Goal: Download file/media

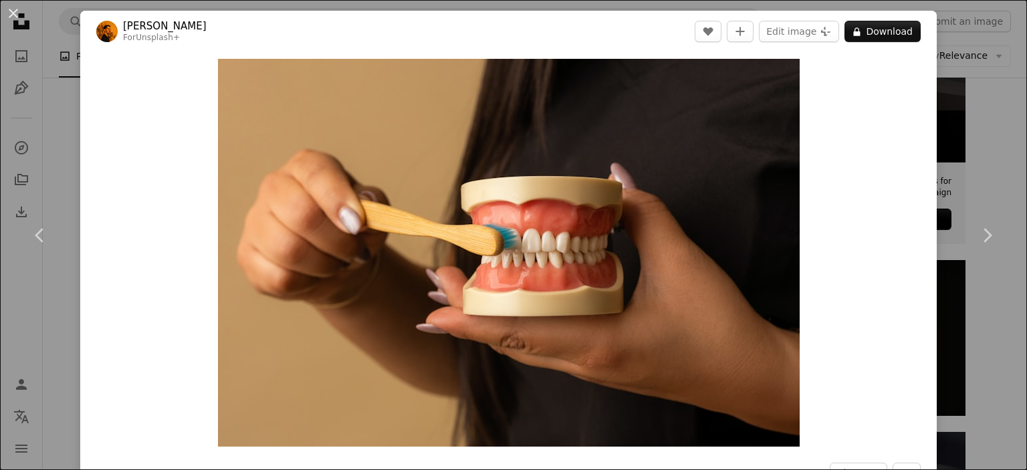
scroll to position [5926, 0]
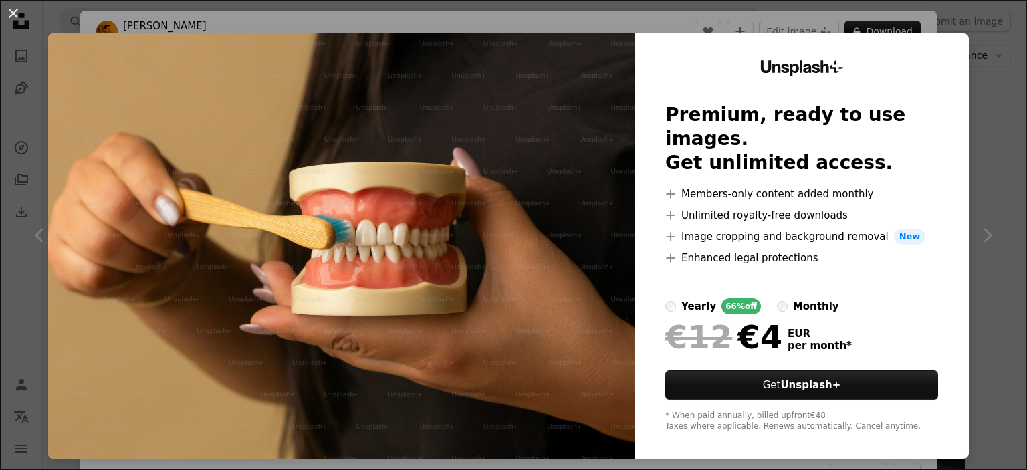
click at [970, 102] on div "An X shape Unsplash+ Premium, ready to use images. Get unlimited access. A plus…" at bounding box center [513, 235] width 1027 height 470
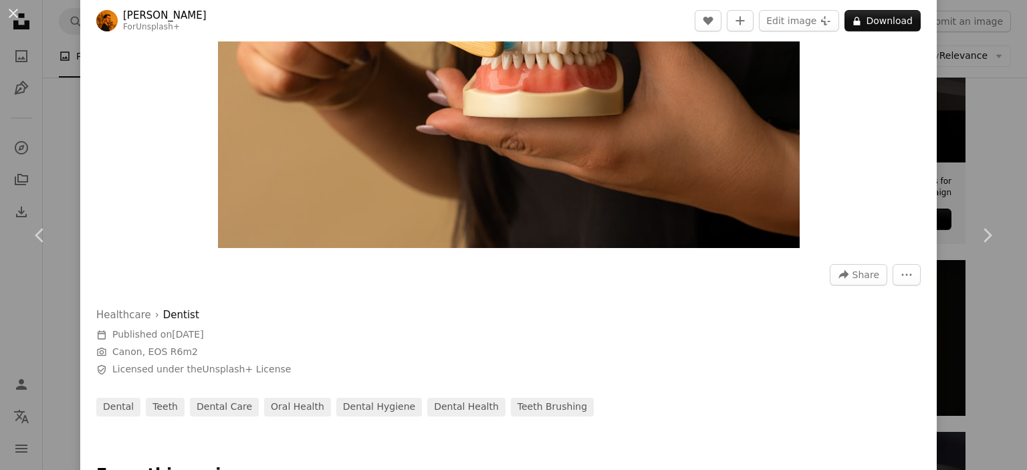
scroll to position [204, 0]
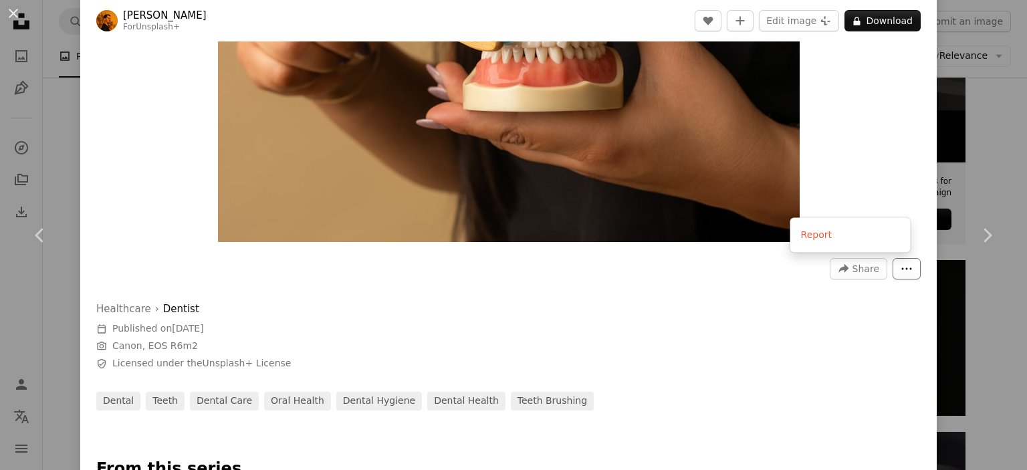
click at [904, 270] on button "More Actions" at bounding box center [906, 268] width 28 height 21
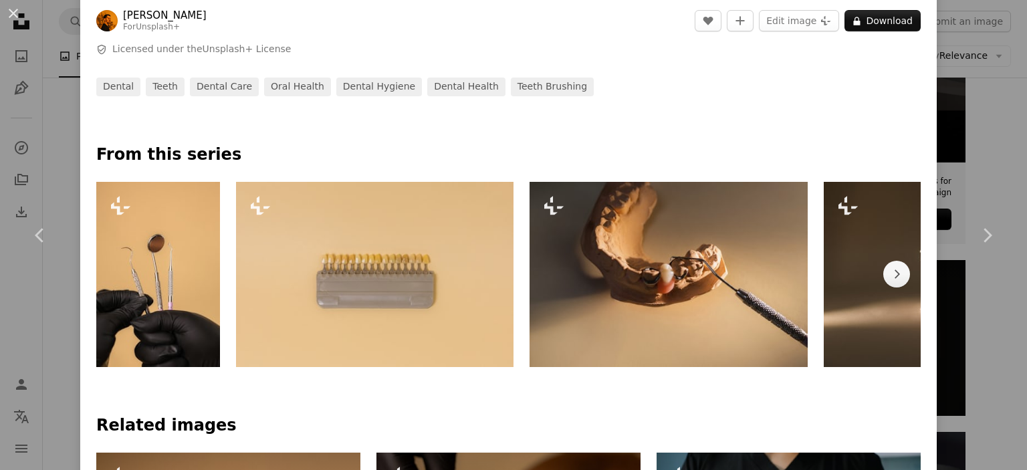
scroll to position [523, 0]
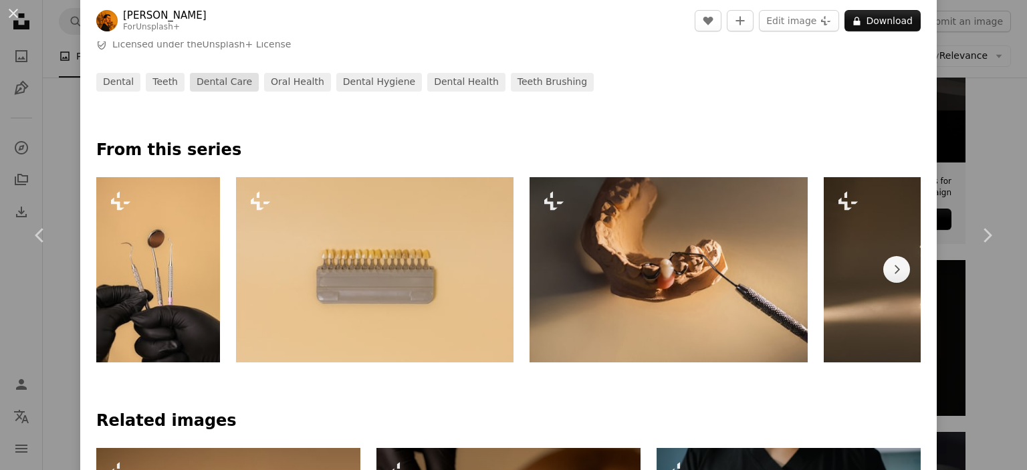
click at [225, 80] on link "dental care" at bounding box center [224, 82] width 69 height 19
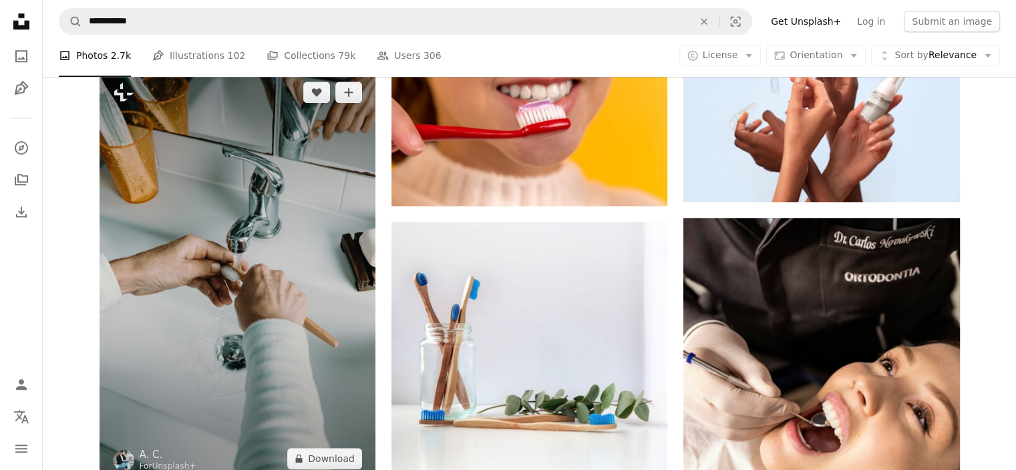
scroll to position [1313, 0]
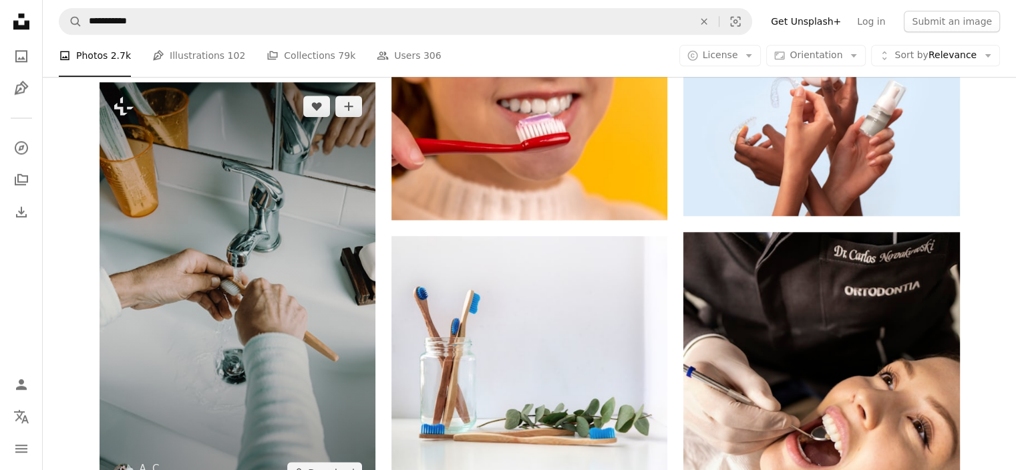
click at [302, 278] on img at bounding box center [238, 289] width 276 height 414
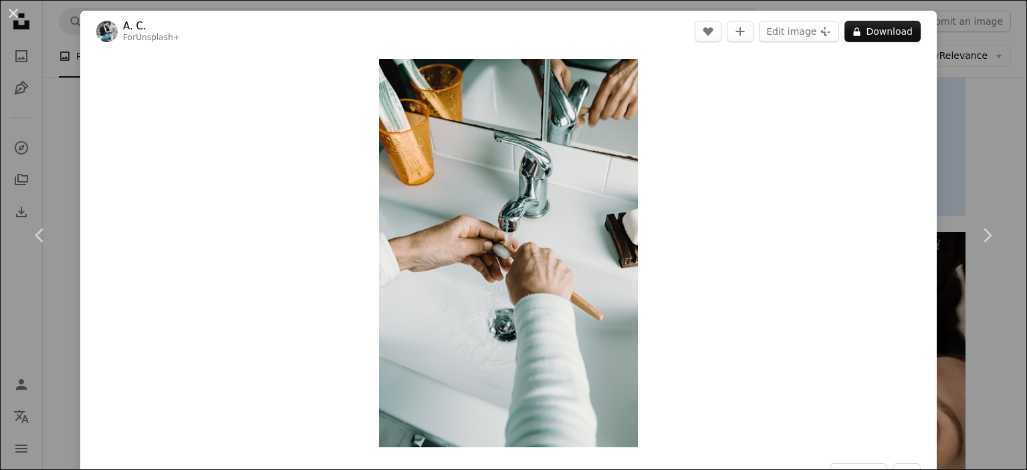
click at [959, 103] on div "An X shape Chevron left Chevron right A. C. For Unsplash+ A heart A plus sign E…" at bounding box center [513, 235] width 1027 height 470
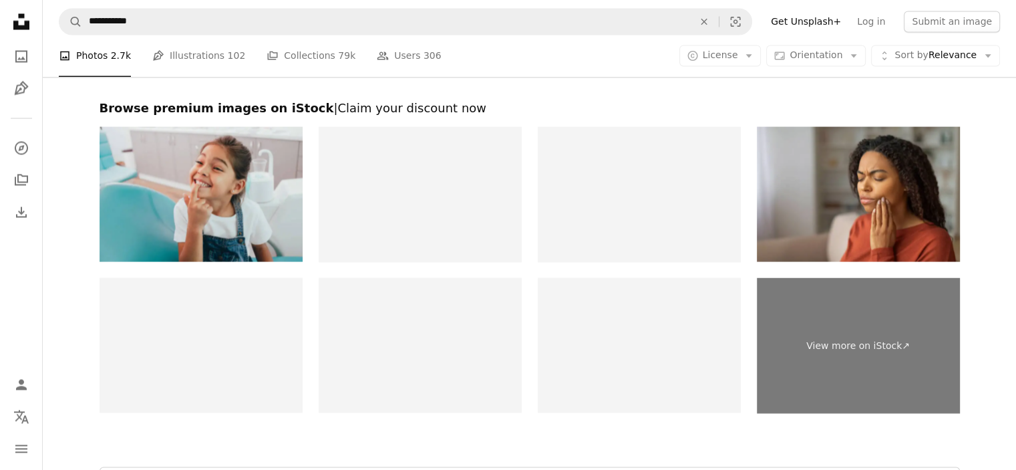
scroll to position [2463, 0]
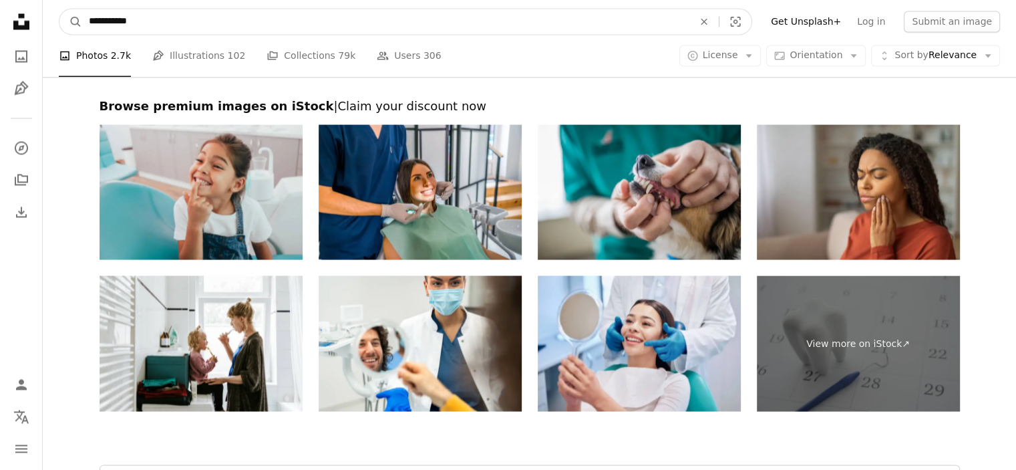
click at [179, 22] on input "**********" at bounding box center [385, 21] width 607 height 25
type input "**********"
click at [59, 9] on button "A magnifying glass" at bounding box center [70, 21] width 23 height 25
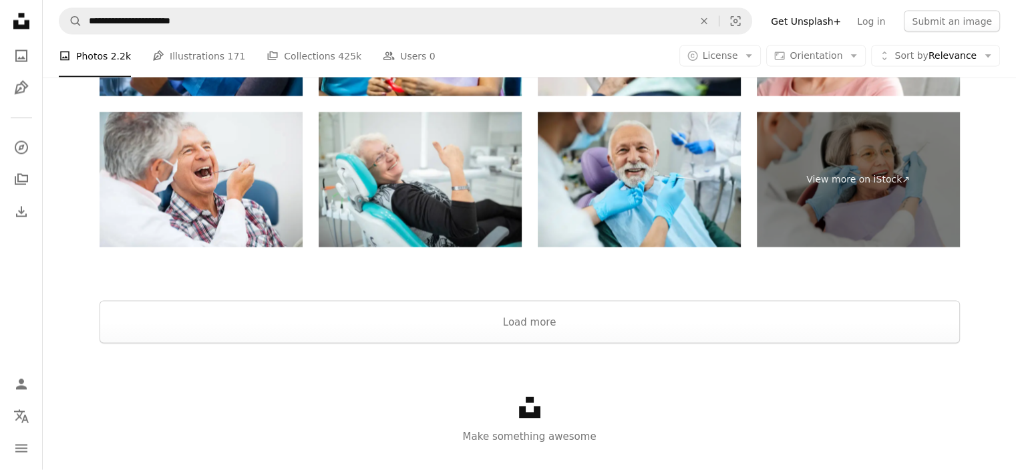
scroll to position [2598, 0]
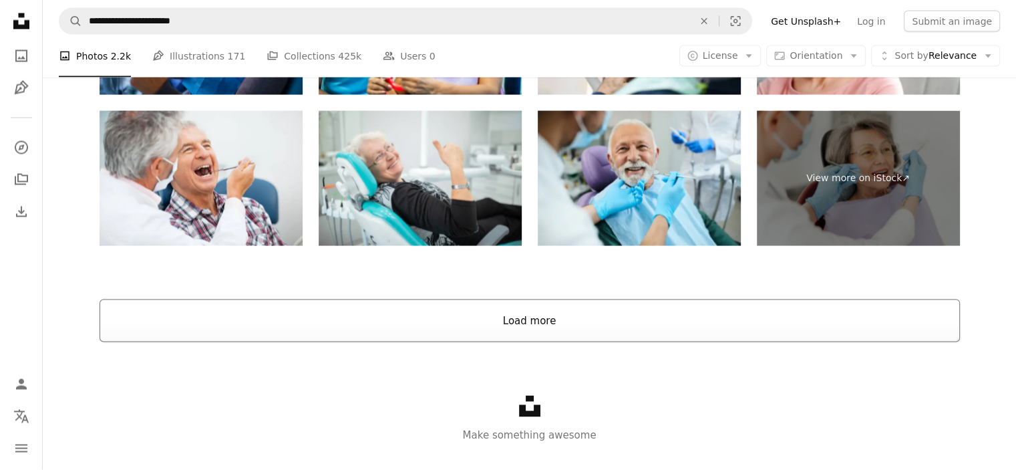
click at [414, 305] on button "Load more" at bounding box center [530, 320] width 861 height 43
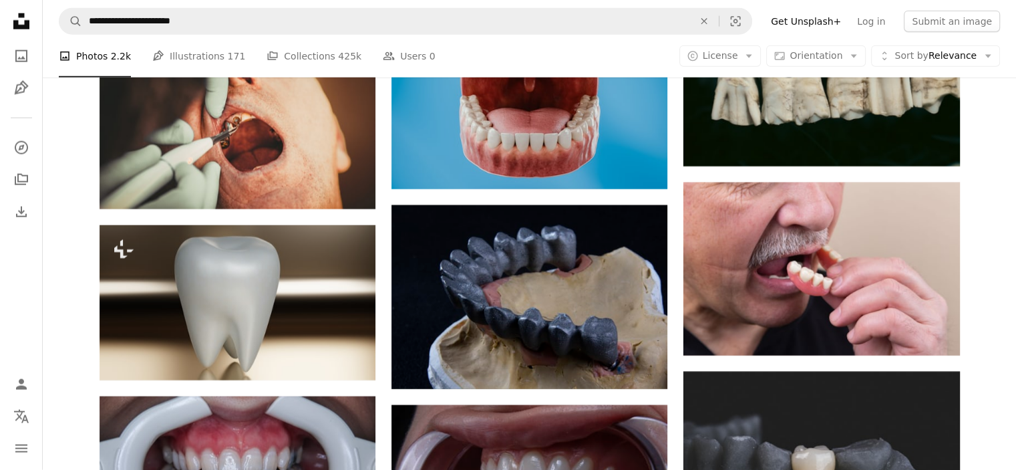
scroll to position [3297, 0]
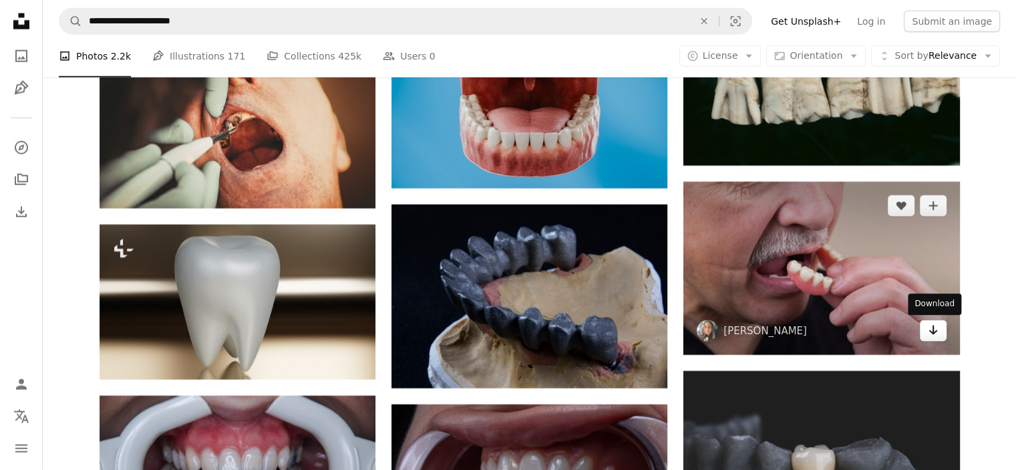
click at [930, 337] on icon "Arrow pointing down" at bounding box center [933, 330] width 11 height 16
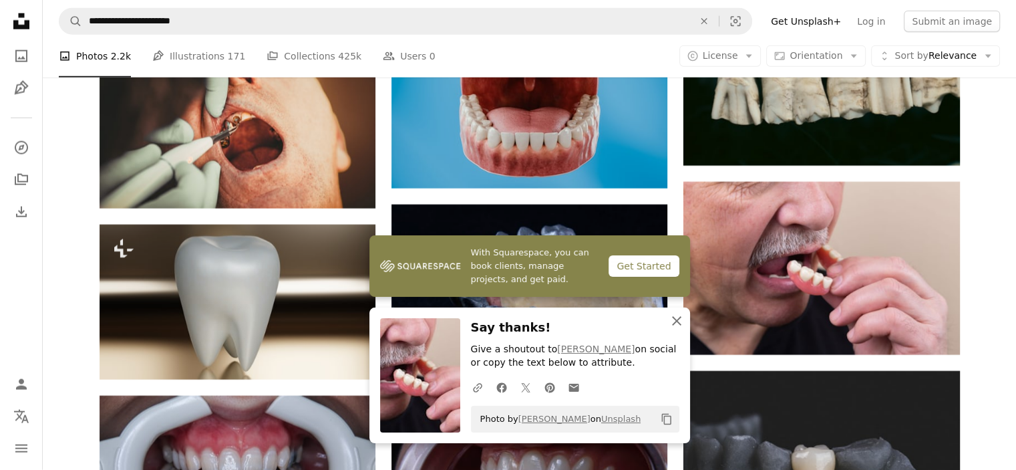
click at [671, 320] on icon "An X shape" at bounding box center [677, 321] width 16 height 16
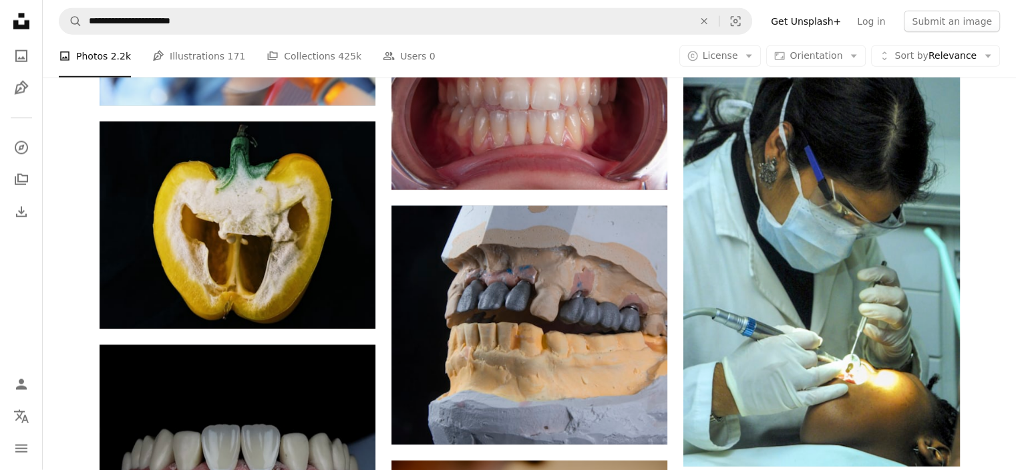
scroll to position [8343, 0]
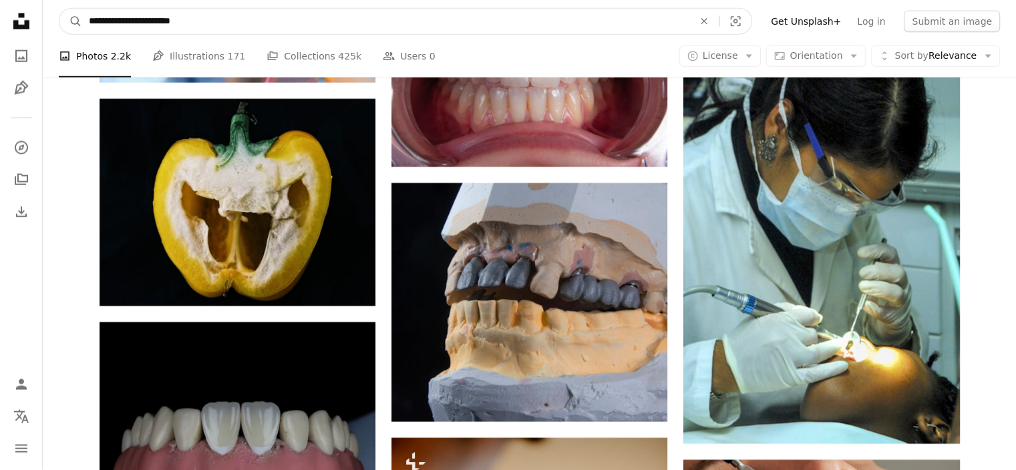
click at [209, 27] on input "**********" at bounding box center [385, 21] width 607 height 25
type input "**********"
click at [59, 9] on button "A magnifying glass" at bounding box center [70, 21] width 23 height 25
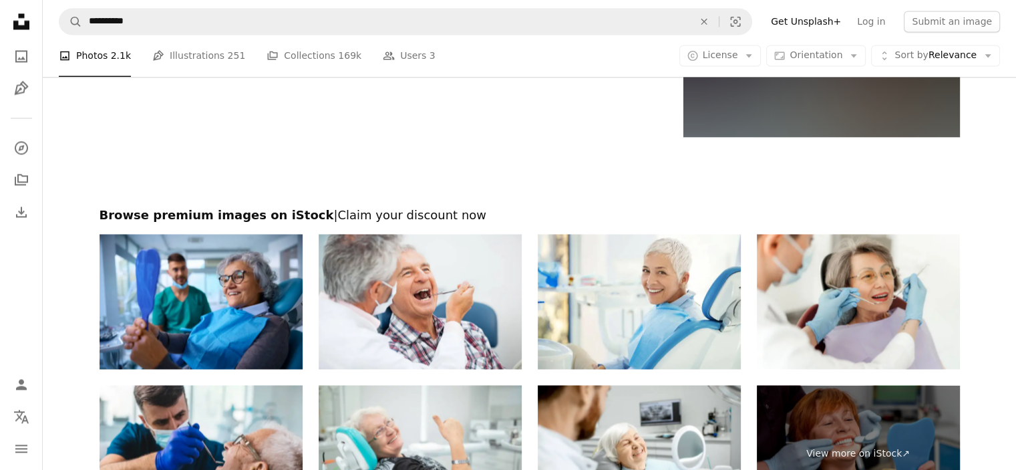
scroll to position [2481, 0]
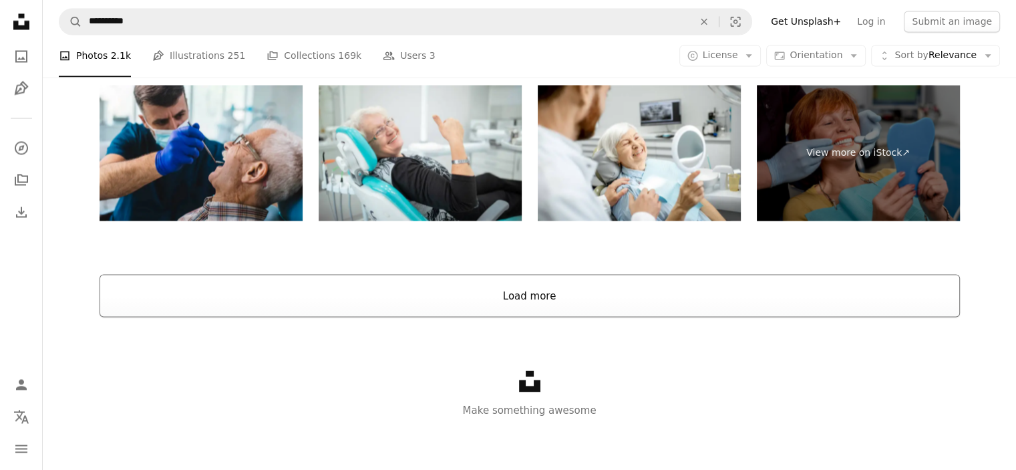
click at [345, 299] on button "Load more" at bounding box center [530, 295] width 861 height 43
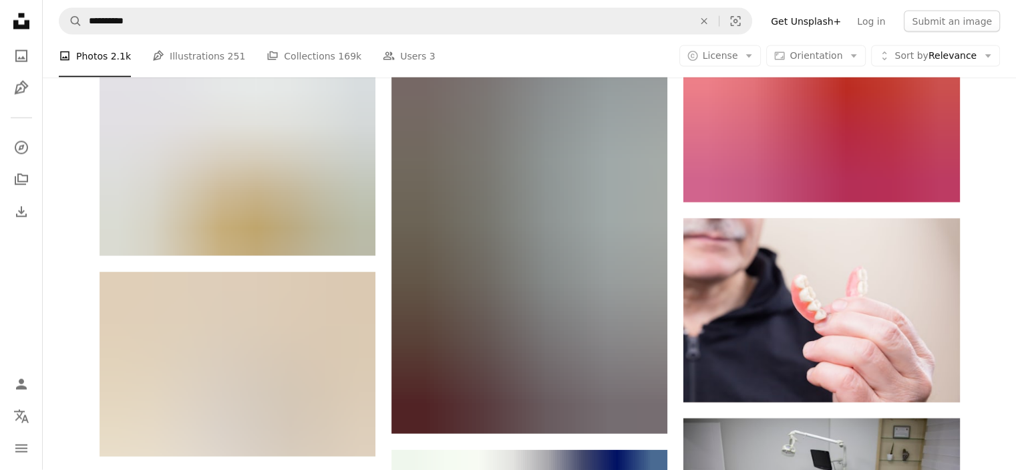
scroll to position [23184, 0]
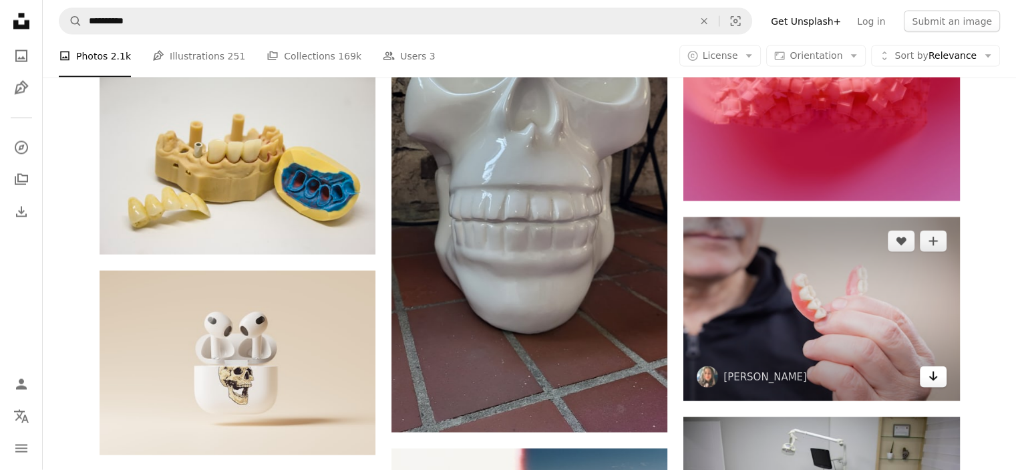
click at [934, 382] on icon "Arrow pointing down" at bounding box center [933, 376] width 11 height 16
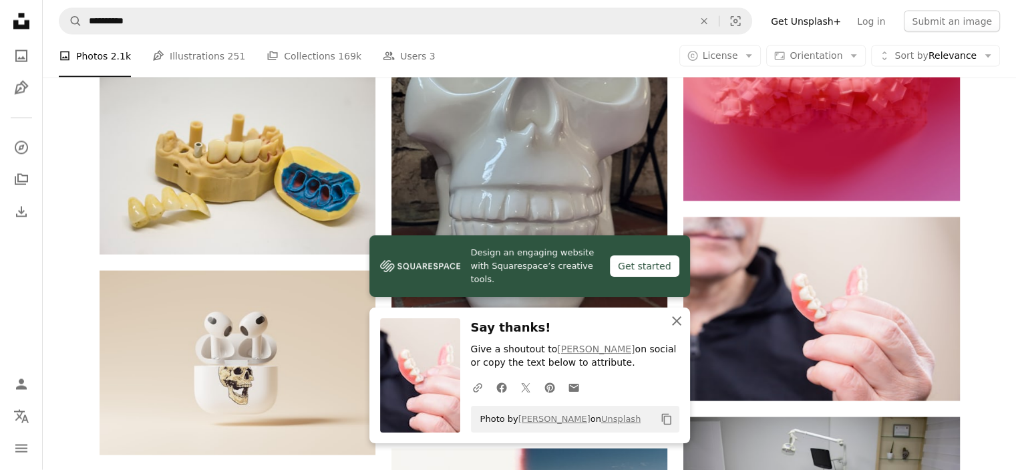
click at [671, 328] on icon "An X shape" at bounding box center [677, 321] width 16 height 16
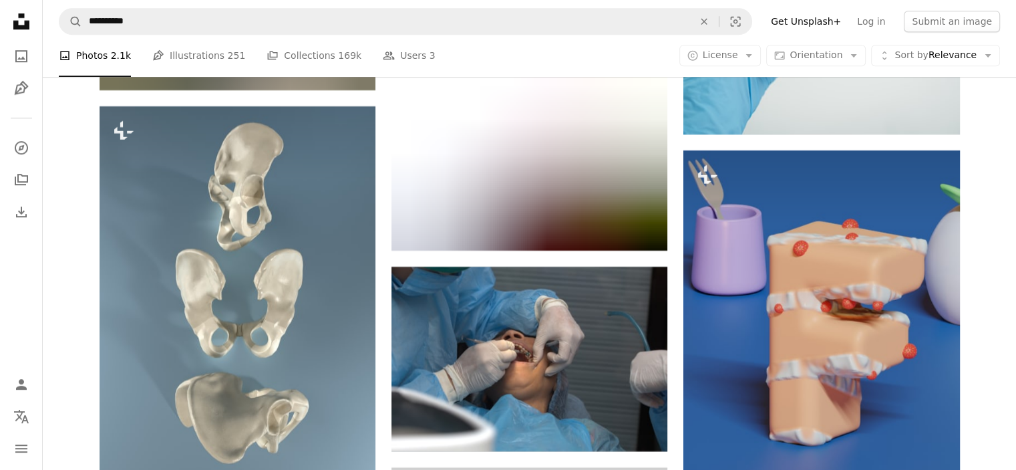
scroll to position [27027, 0]
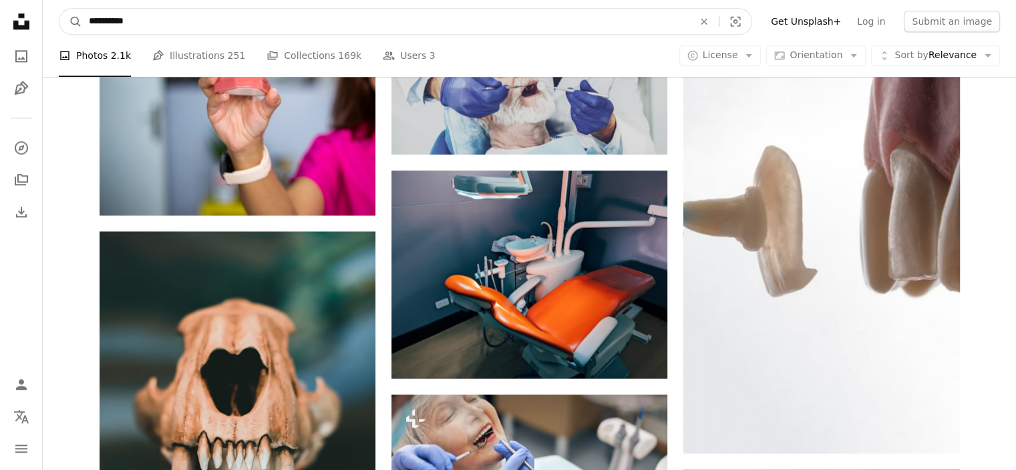
click at [182, 29] on input "**********" at bounding box center [385, 21] width 607 height 25
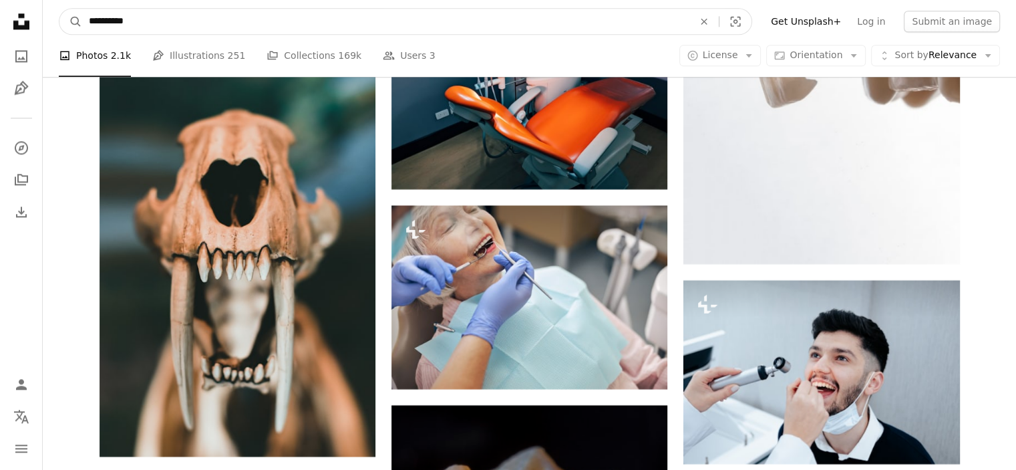
scroll to position [27226, 0]
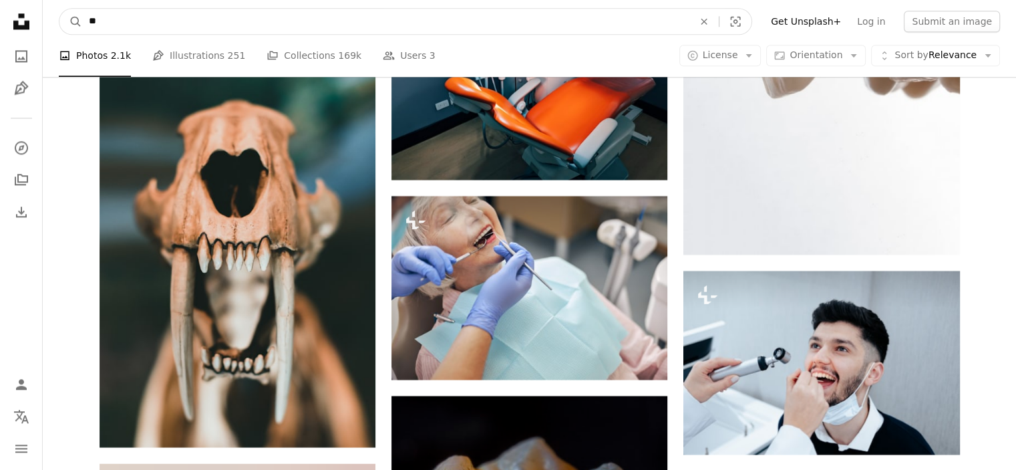
type input "*"
type input "*******"
click at [59, 9] on button "A magnifying glass" at bounding box center [70, 21] width 23 height 25
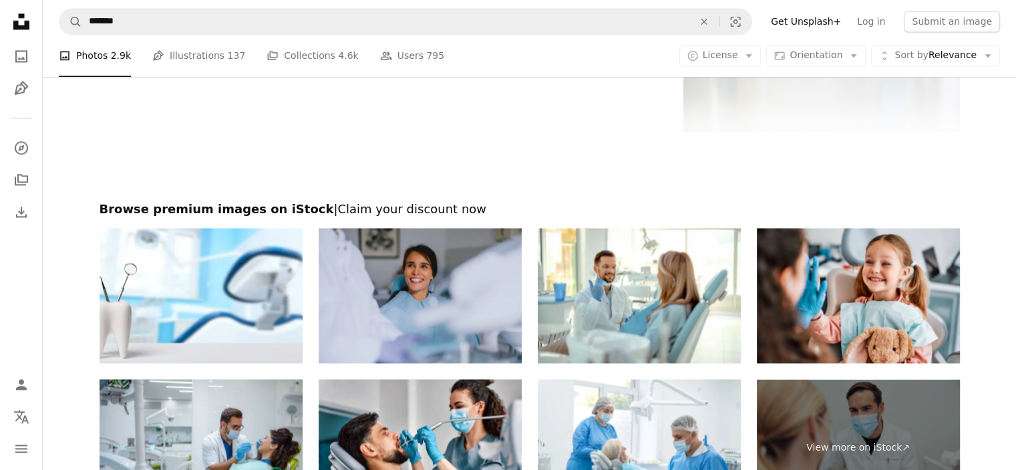
scroll to position [2565, 0]
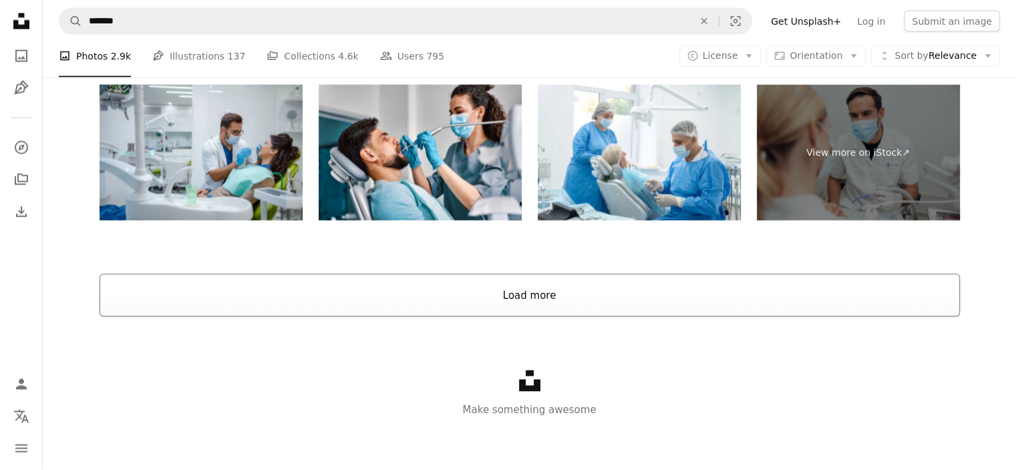
click at [380, 307] on button "Load more" at bounding box center [530, 295] width 861 height 43
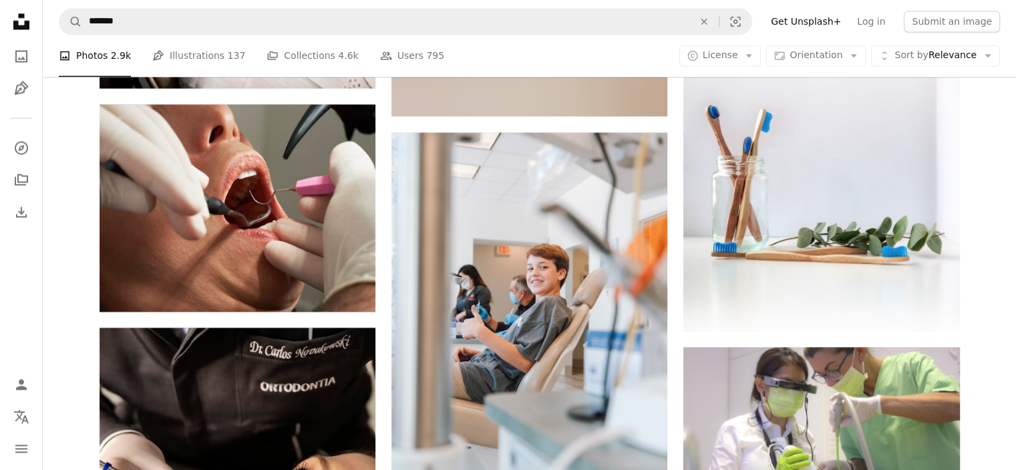
scroll to position [2071, 0]
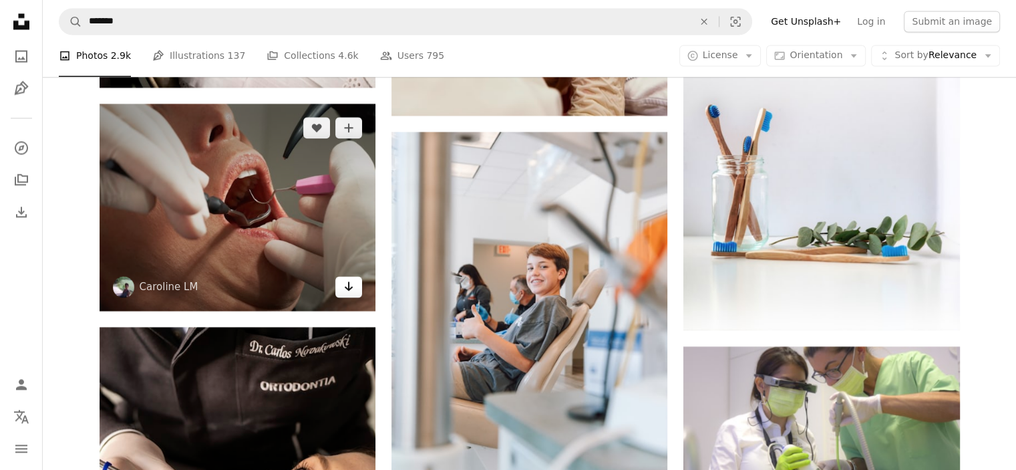
click at [346, 290] on icon "Arrow pointing down" at bounding box center [349, 286] width 11 height 16
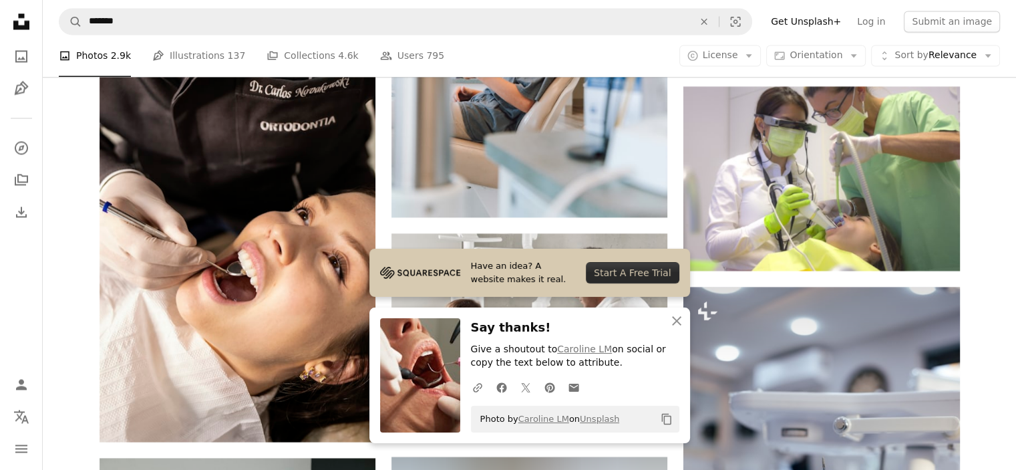
scroll to position [2331, 0]
click at [680, 325] on icon "An X shape" at bounding box center [677, 321] width 16 height 16
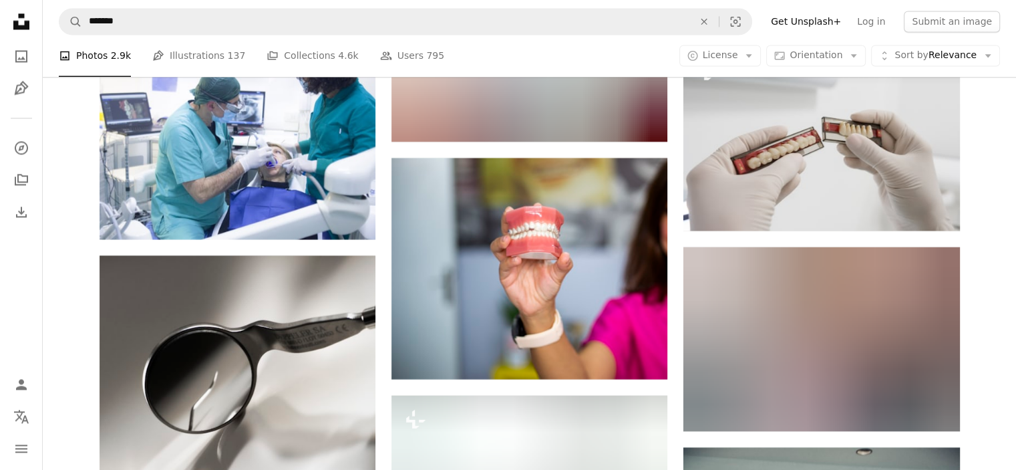
scroll to position [7238, 0]
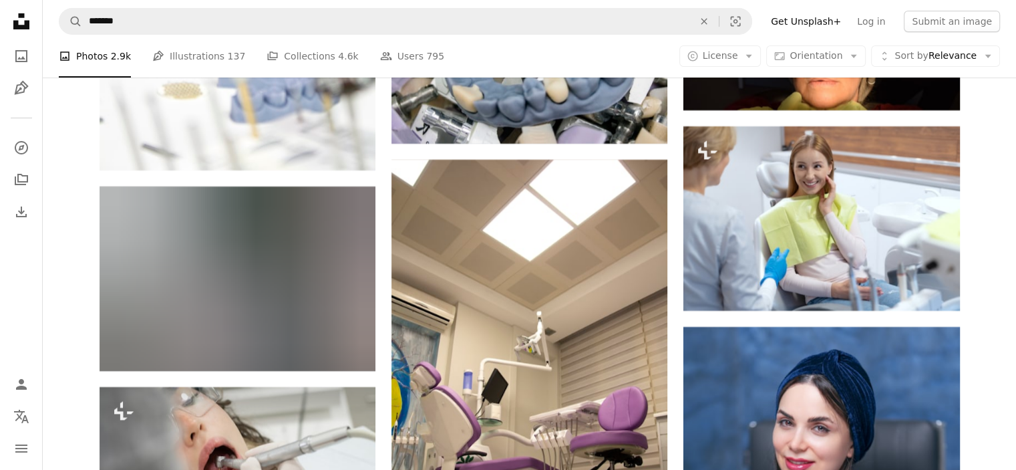
scroll to position [35402, 0]
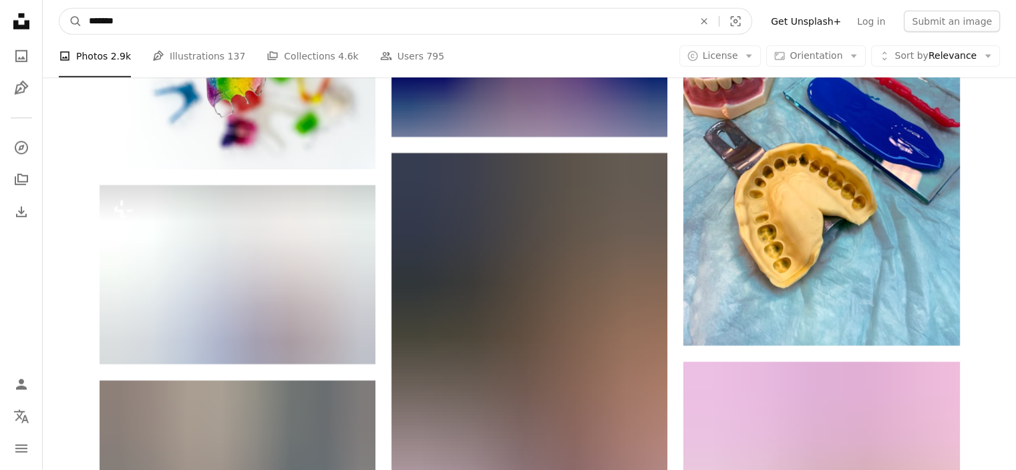
drag, startPoint x: 236, startPoint y: 21, endPoint x: 29, endPoint y: -47, distance: 217.5
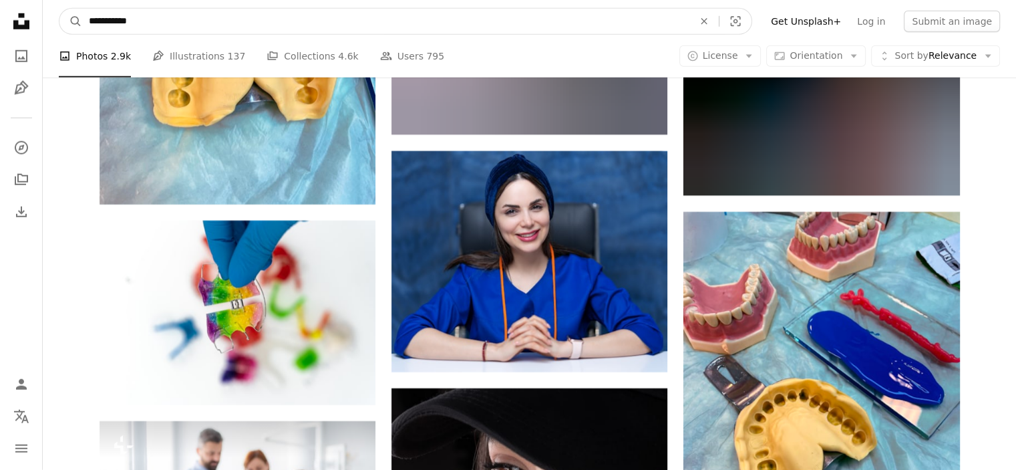
type input "**********"
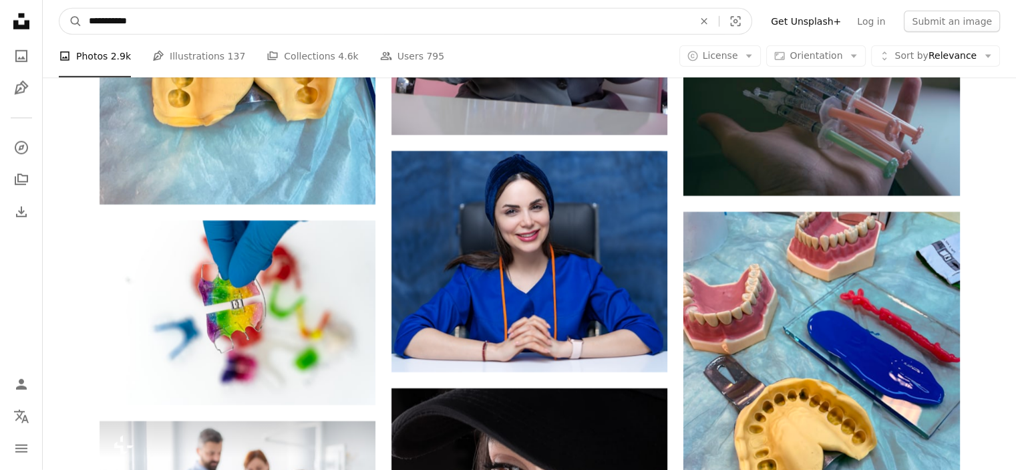
click at [59, 9] on button "A magnifying glass" at bounding box center [70, 21] width 23 height 25
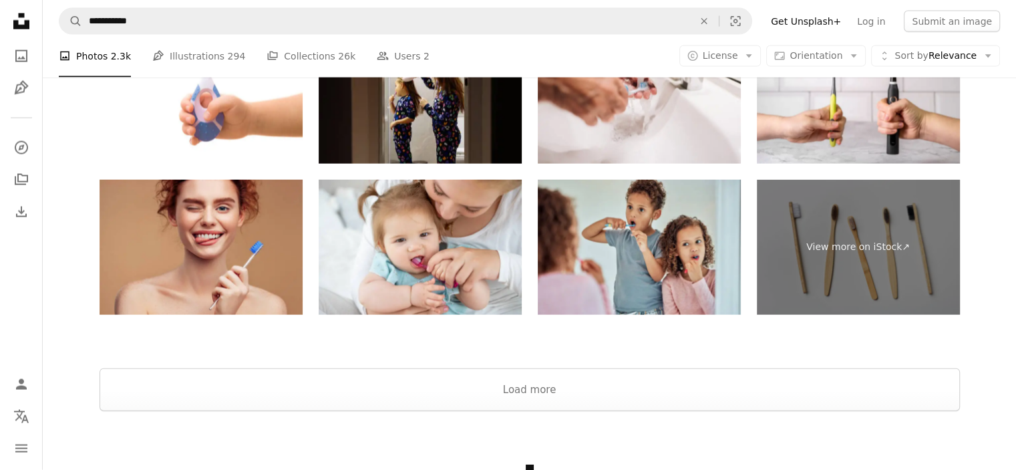
scroll to position [3100, 0]
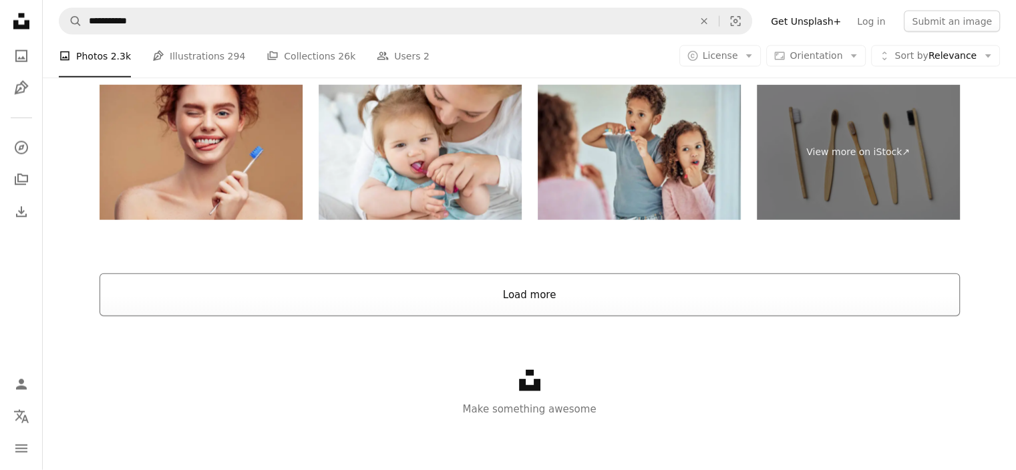
click at [361, 274] on button "Load more" at bounding box center [530, 294] width 861 height 43
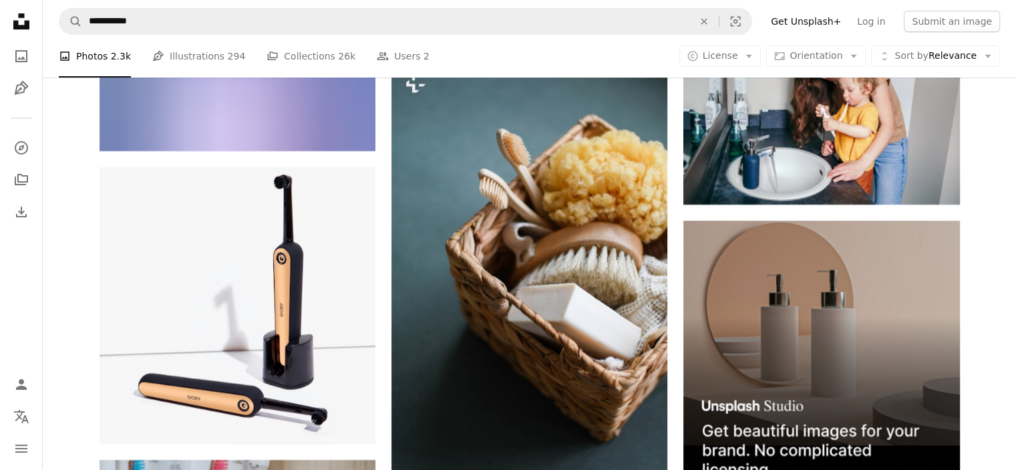
scroll to position [5995, 0]
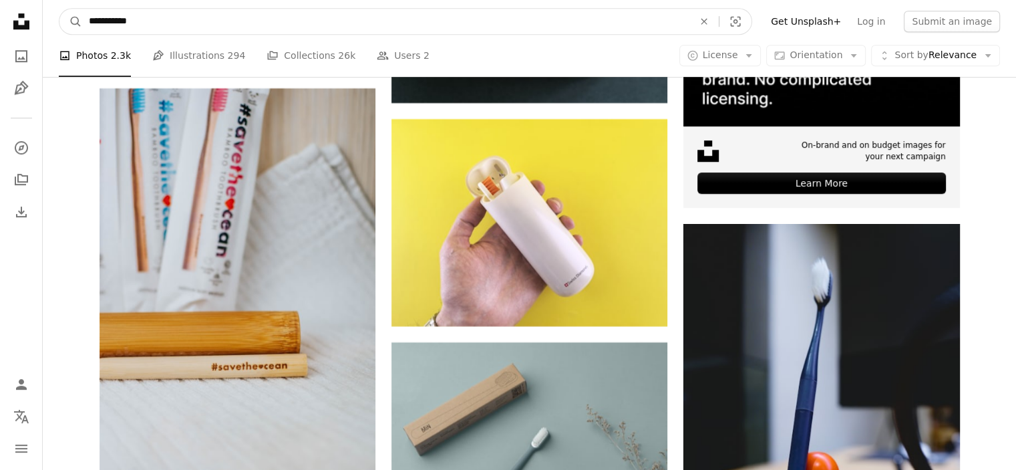
drag, startPoint x: 221, startPoint y: 29, endPoint x: 0, endPoint y: 59, distance: 223.2
type input "**********"
click button "A magnifying glass" at bounding box center [70, 21] width 23 height 25
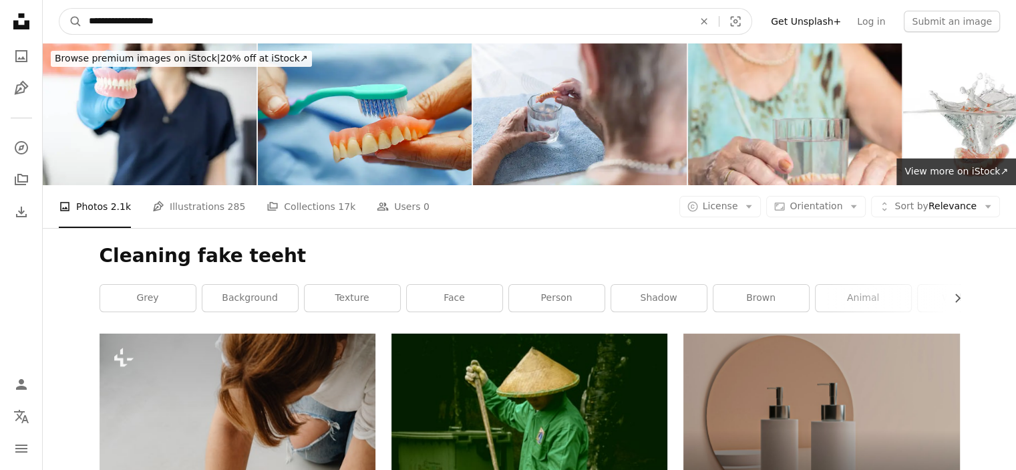
click at [175, 27] on input "**********" at bounding box center [385, 21] width 607 height 25
type input "**********"
click button "A magnifying glass" at bounding box center [70, 21] width 23 height 25
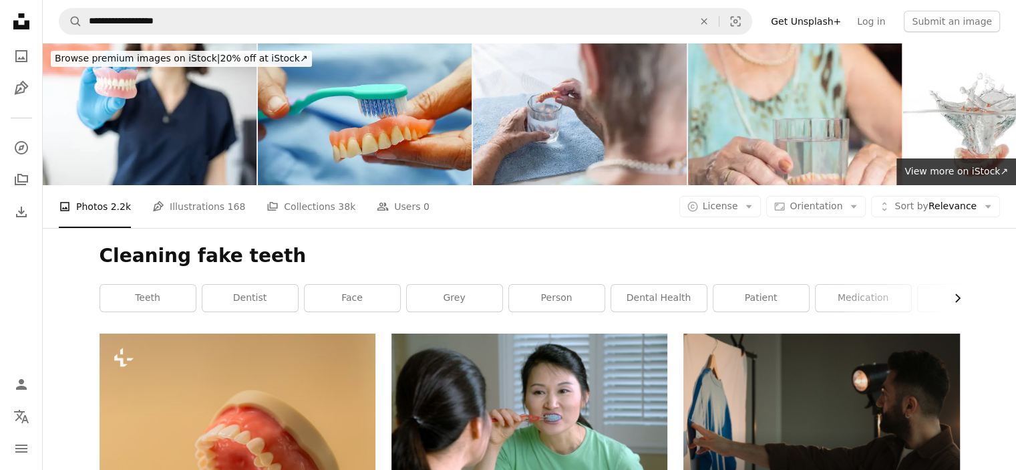
click at [957, 301] on icon "Chevron right" at bounding box center [957, 297] width 13 height 13
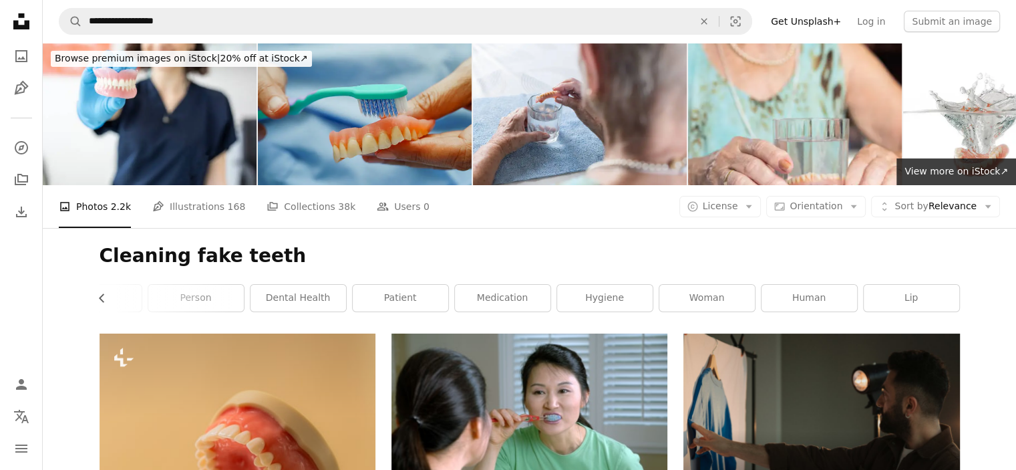
click at [357, 128] on img at bounding box center [365, 114] width 214 height 142
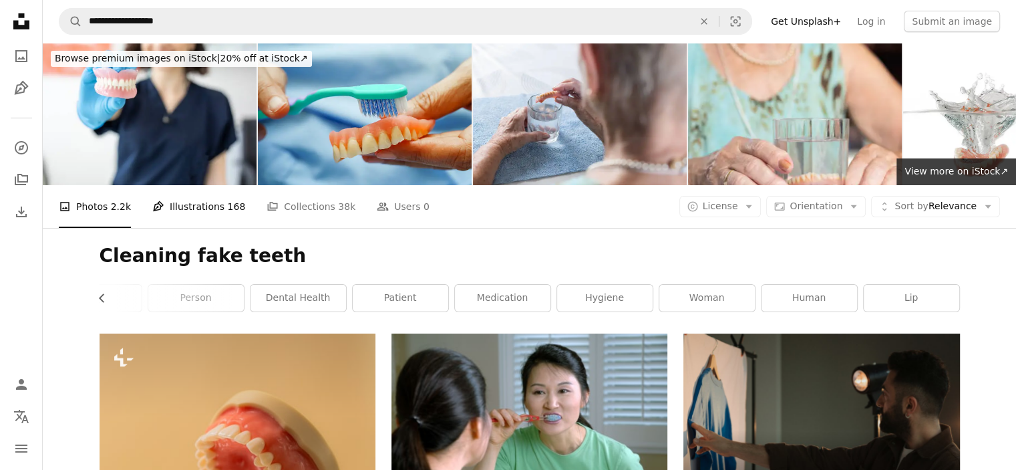
click at [193, 215] on link "Pen Tool Illustrations 168" at bounding box center [198, 206] width 93 height 43
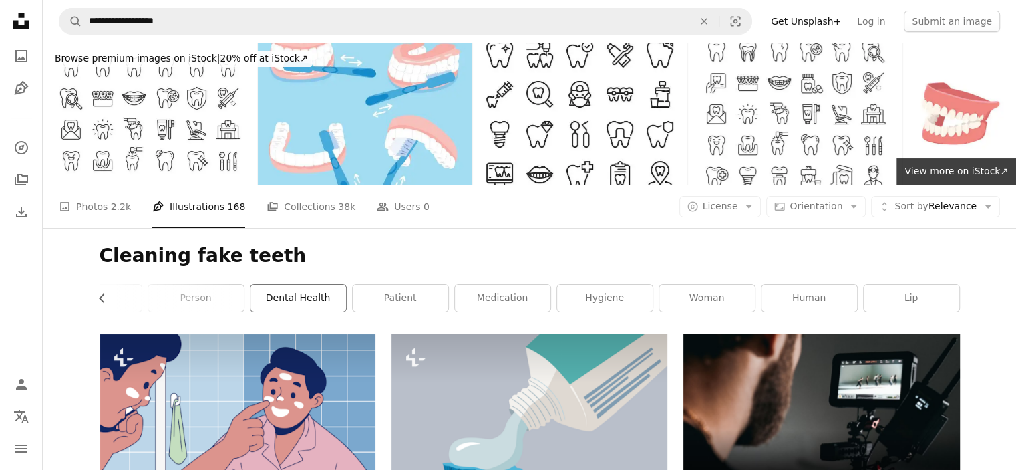
click at [305, 299] on link "dental health" at bounding box center [299, 298] width 96 height 27
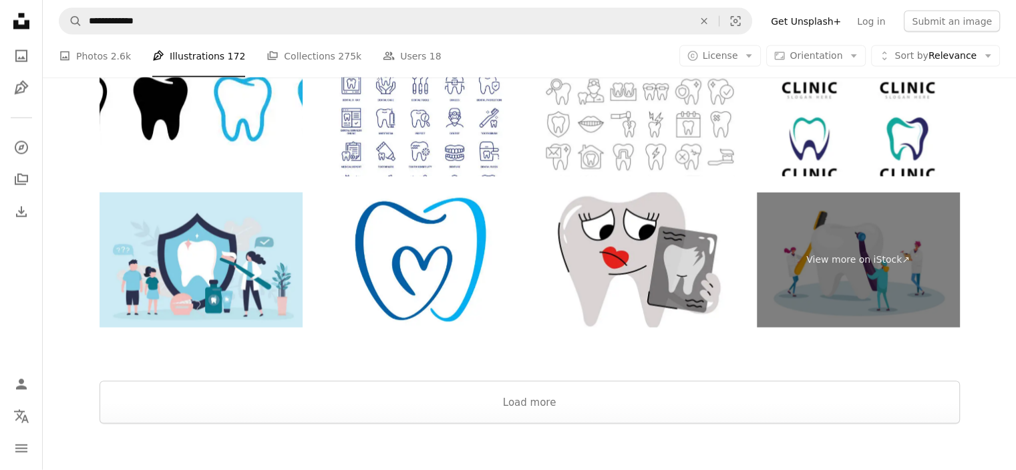
scroll to position [2810, 0]
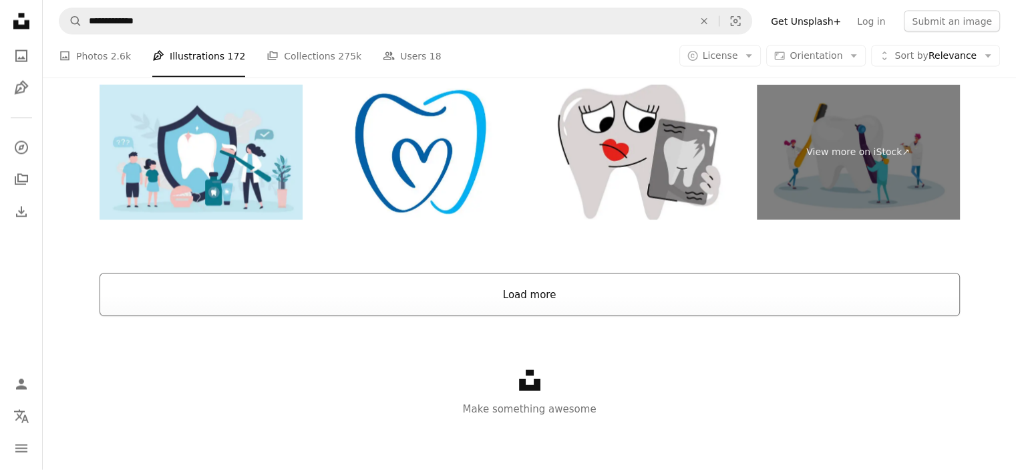
click at [301, 307] on button "Load more" at bounding box center [530, 294] width 861 height 43
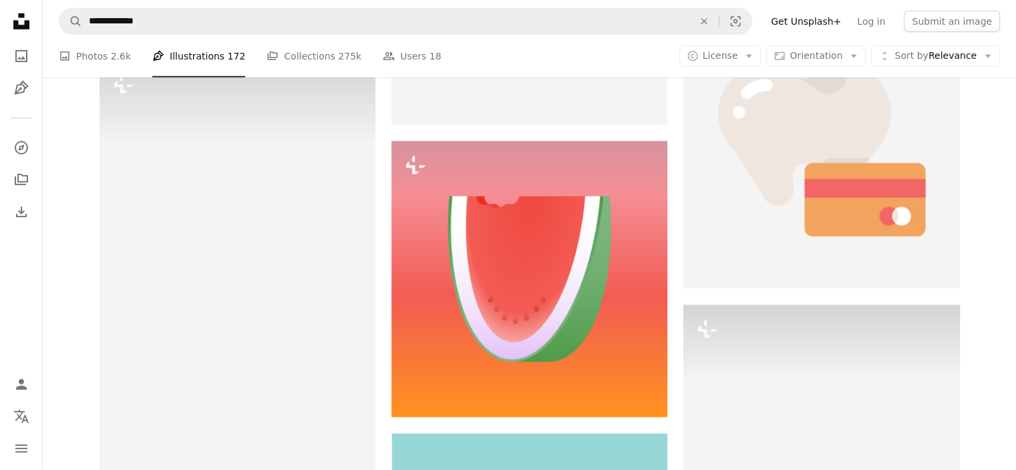
scroll to position [9439, 0]
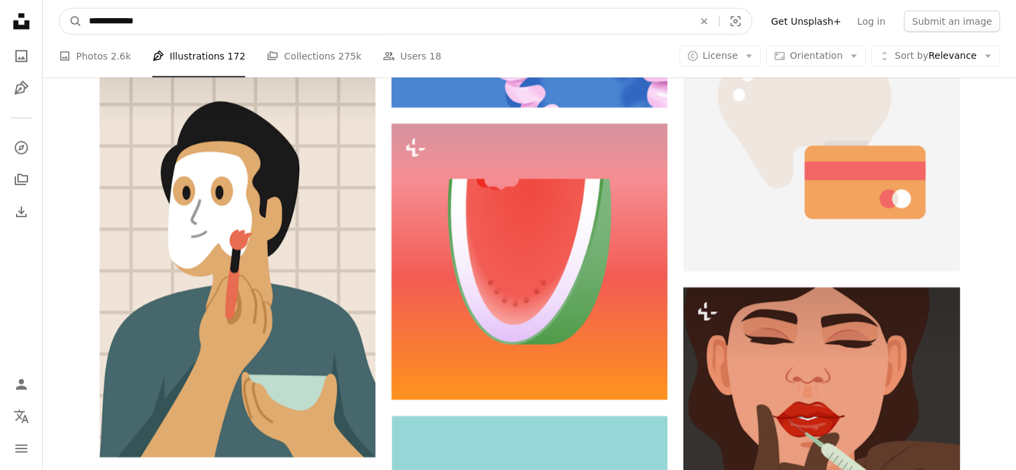
click at [207, 15] on input "**********" at bounding box center [385, 21] width 607 height 25
type input "******"
click at [59, 9] on button "A magnifying glass" at bounding box center [70, 21] width 23 height 25
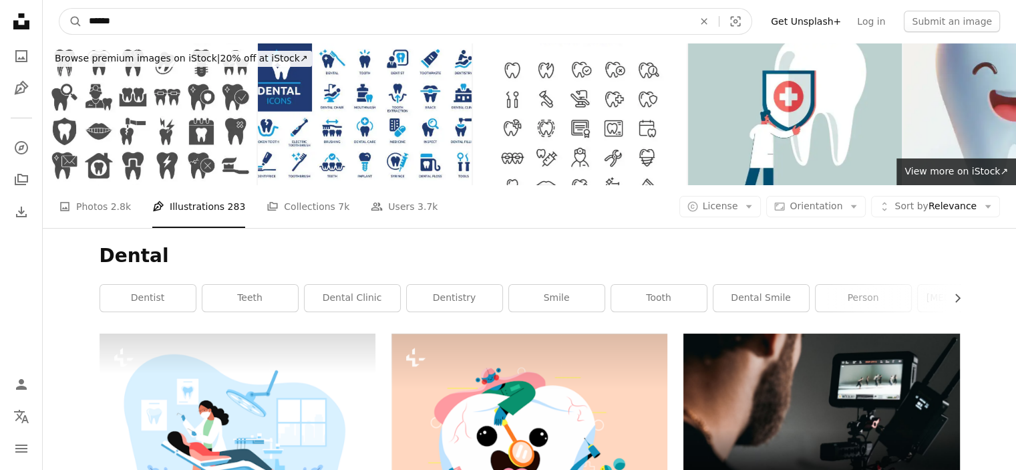
drag, startPoint x: 150, startPoint y: 29, endPoint x: 0, endPoint y: 3, distance: 151.8
type input "********"
click at [59, 9] on button "A magnifying glass" at bounding box center [70, 21] width 23 height 25
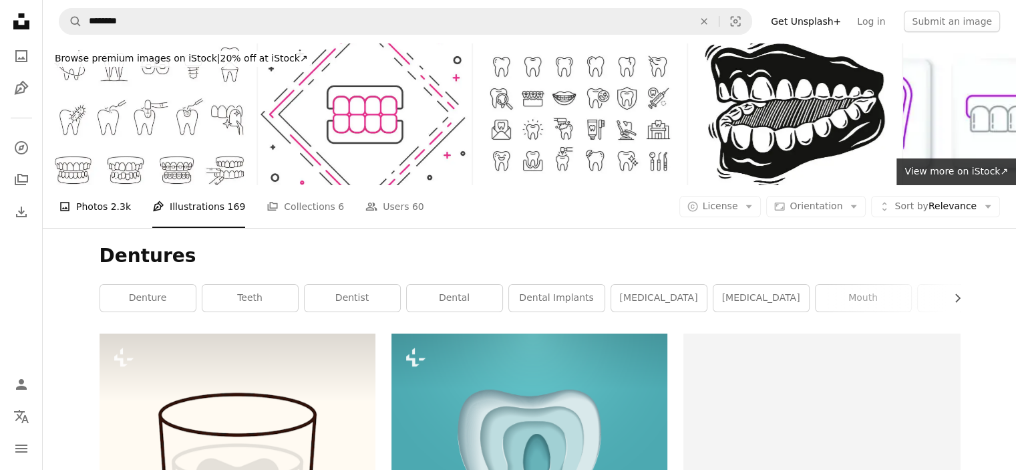
click at [111, 209] on span "2.3k" at bounding box center [121, 206] width 20 height 15
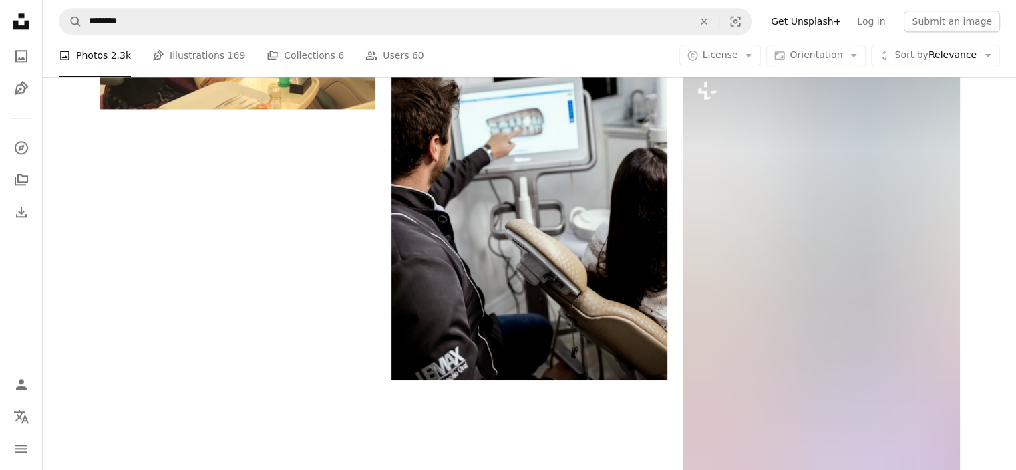
scroll to position [1646, 0]
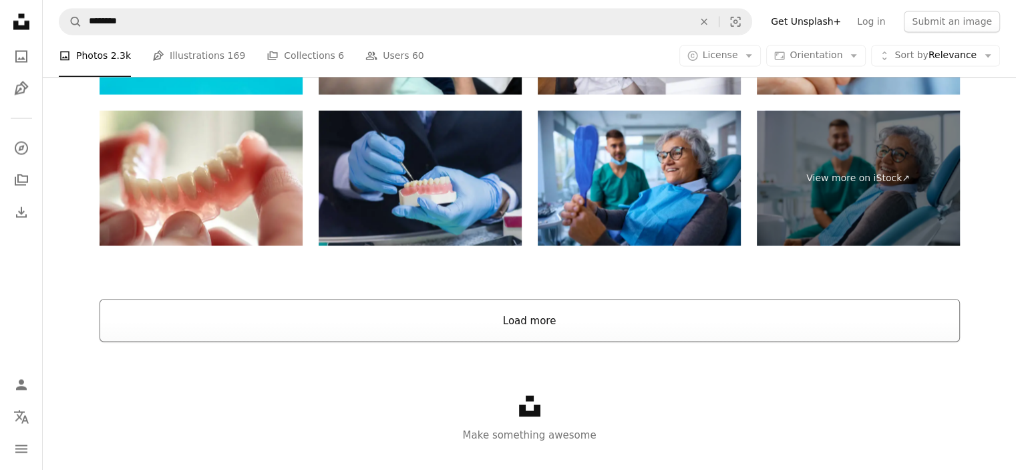
click at [493, 339] on button "Load more" at bounding box center [530, 320] width 861 height 43
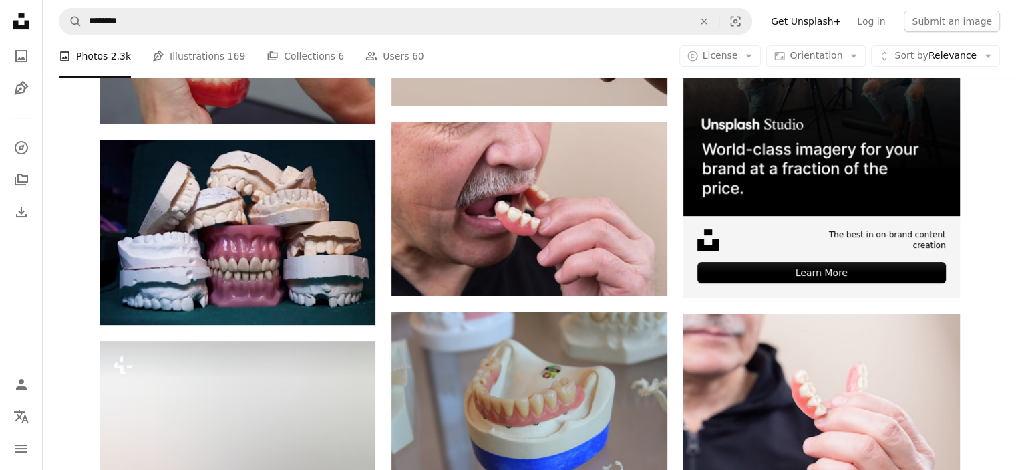
scroll to position [0, 0]
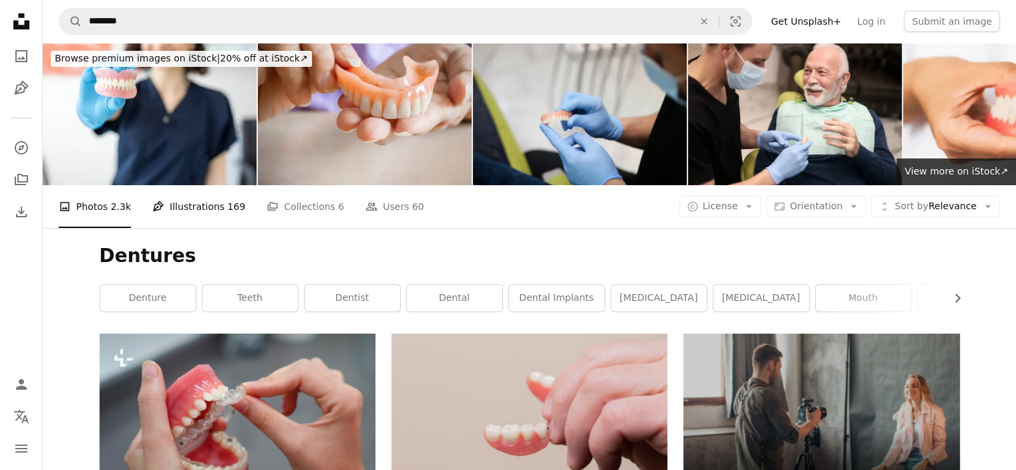
click at [182, 211] on link "Pen Tool Illustrations 169" at bounding box center [198, 206] width 93 height 43
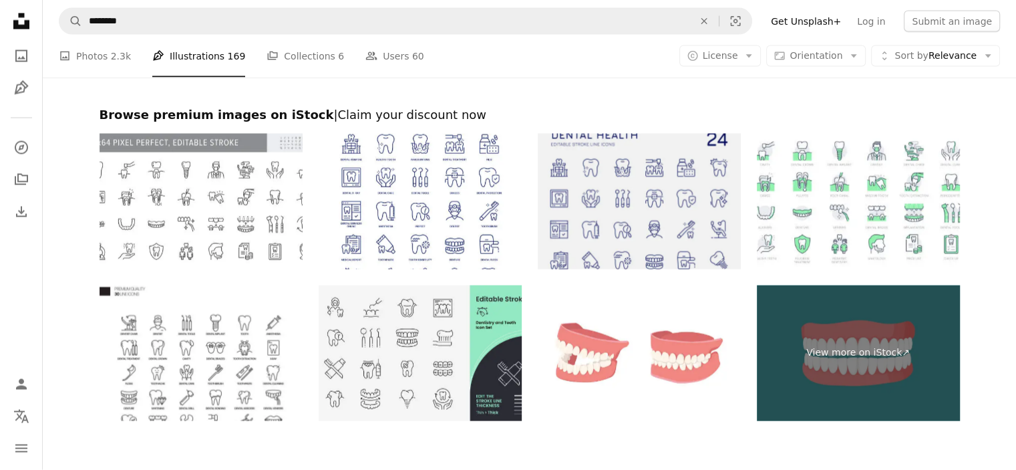
scroll to position [2954, 0]
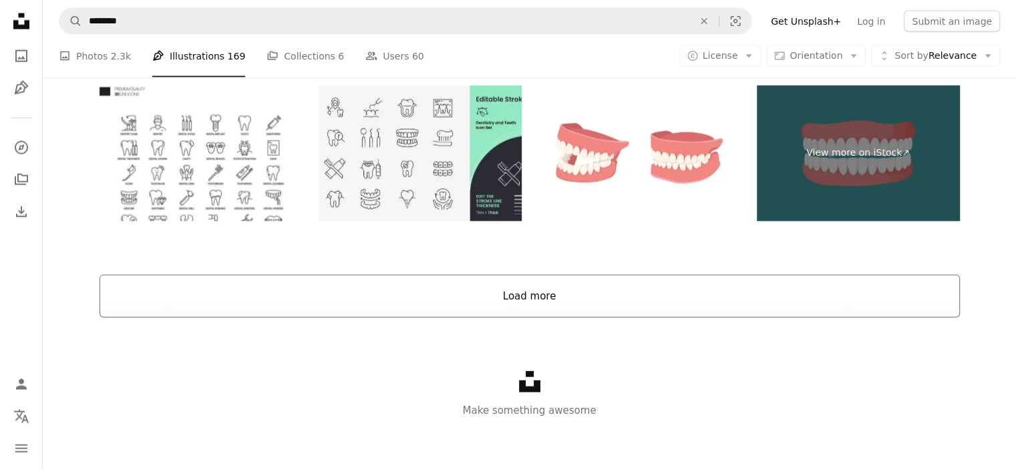
click at [430, 288] on button "Load more" at bounding box center [530, 296] width 861 height 43
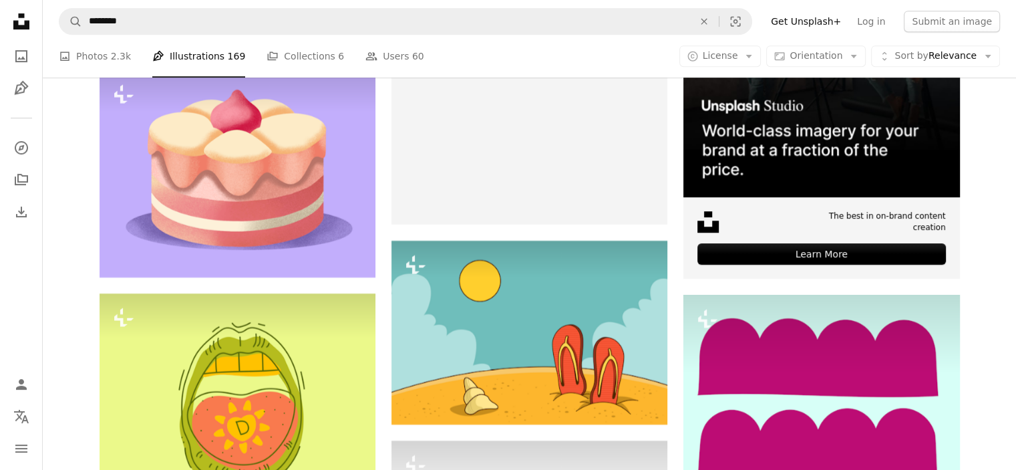
scroll to position [5821, 0]
